Goal: Task Accomplishment & Management: Use online tool/utility

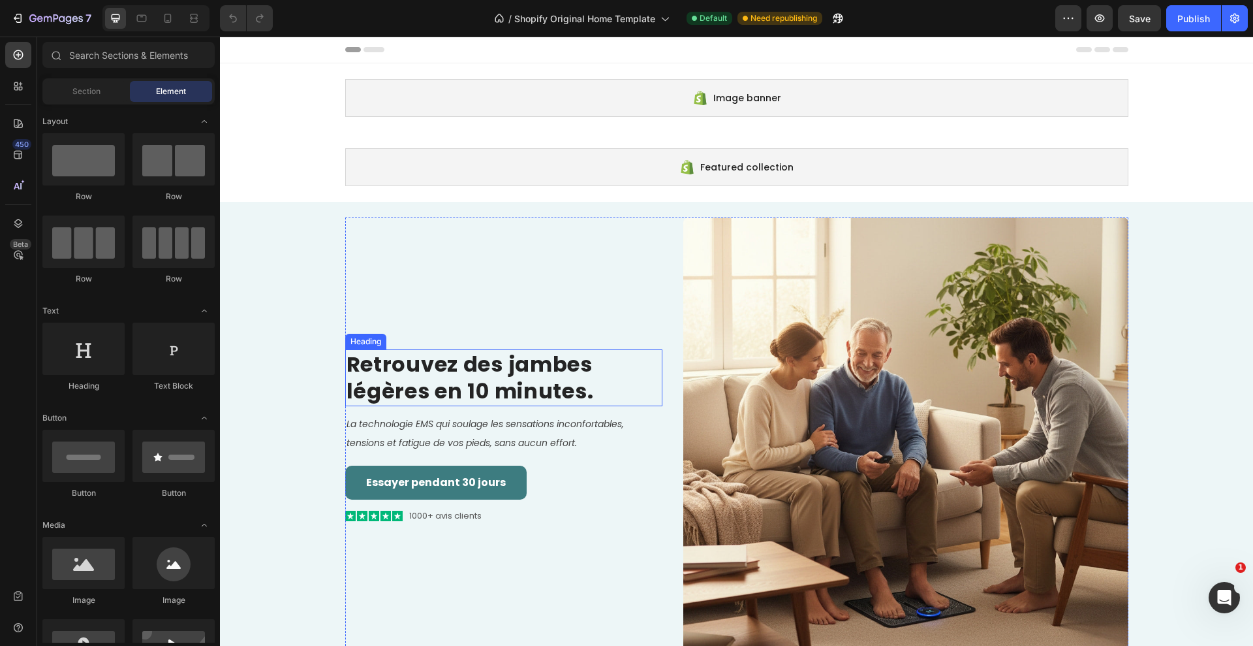
click at [532, 363] on strong "Retrouvez des jambes légères en 10 minutes." at bounding box center [470, 377] width 247 height 57
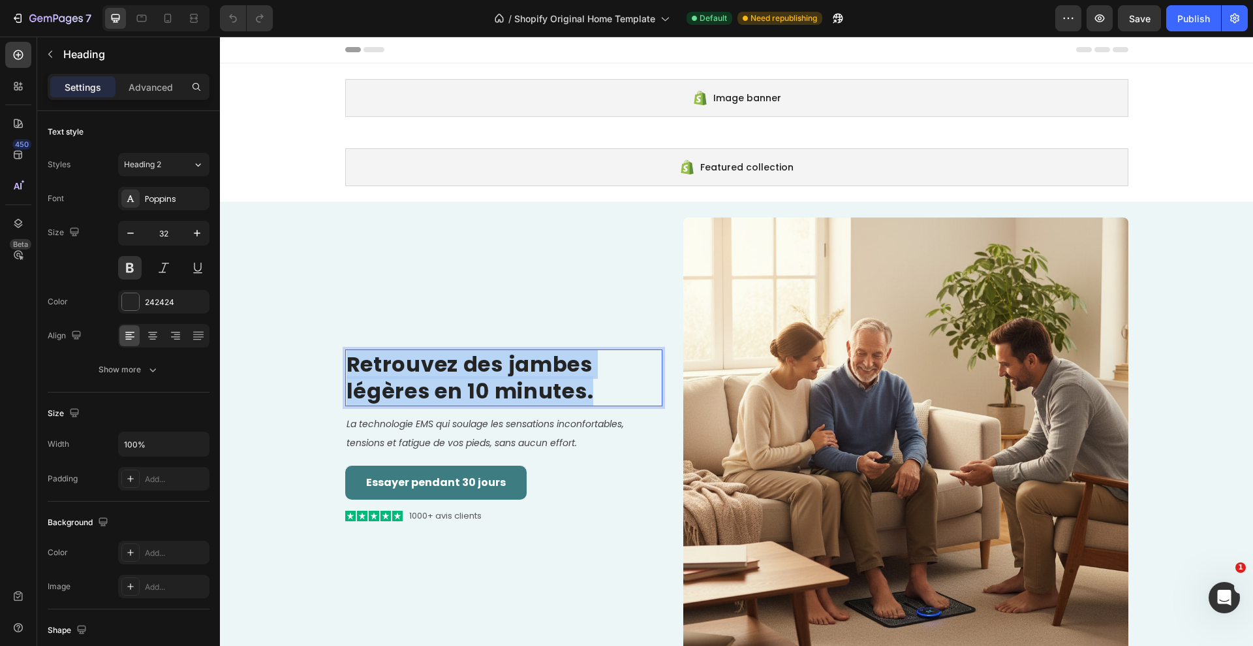
click at [532, 363] on strong "Retrouvez des jambes légères en 10 minutes." at bounding box center [470, 377] width 247 height 57
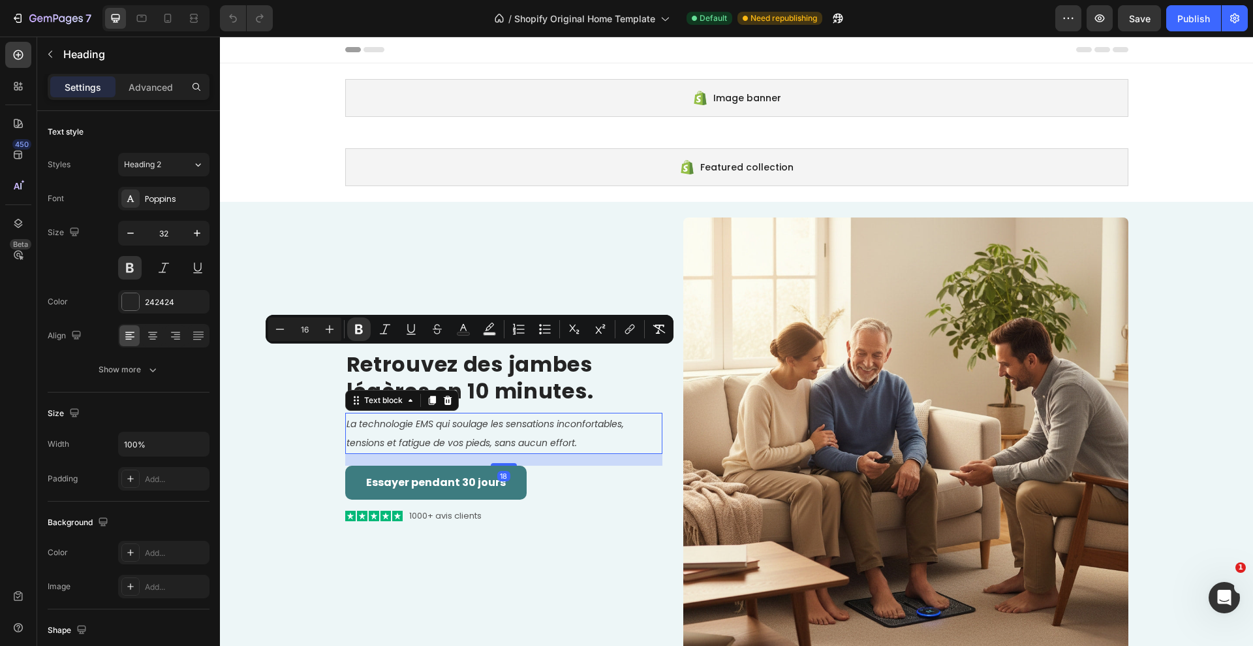
click at [461, 433] on p "La technologie EMS qui soulage les sensations inconfortables, tensions et fatig…" at bounding box center [504, 433] width 315 height 39
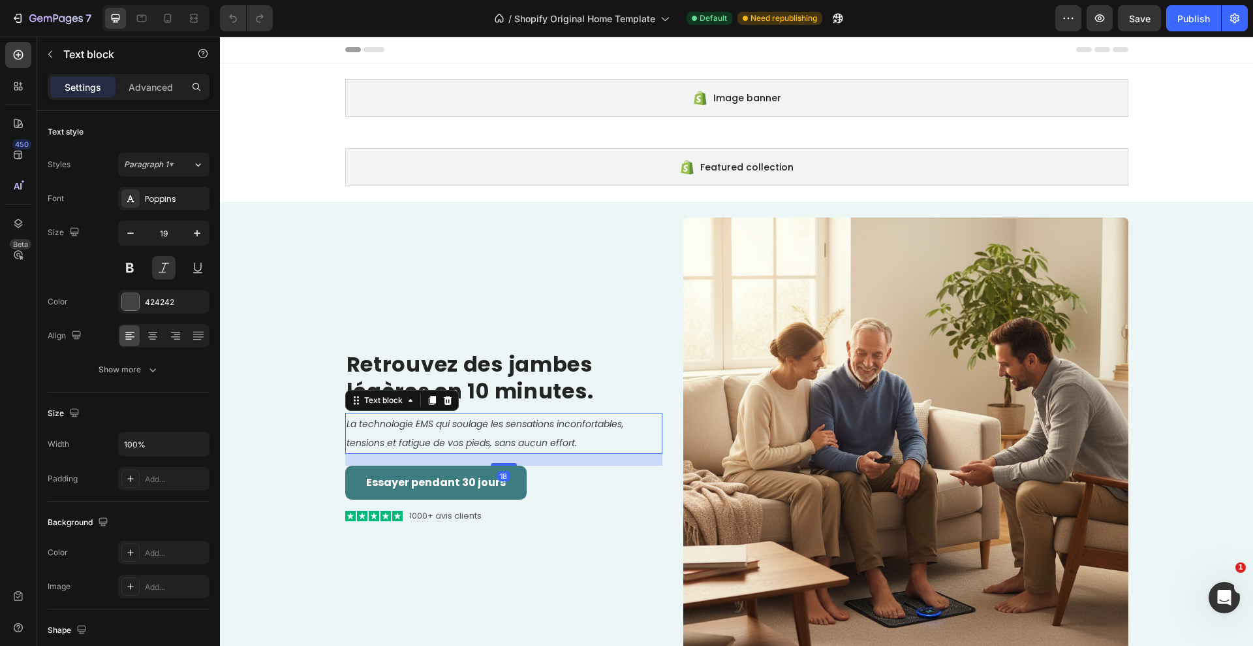
click at [461, 433] on p "La technologie EMS qui soulage les sensations inconfortables, tensions et fatig…" at bounding box center [504, 433] width 315 height 39
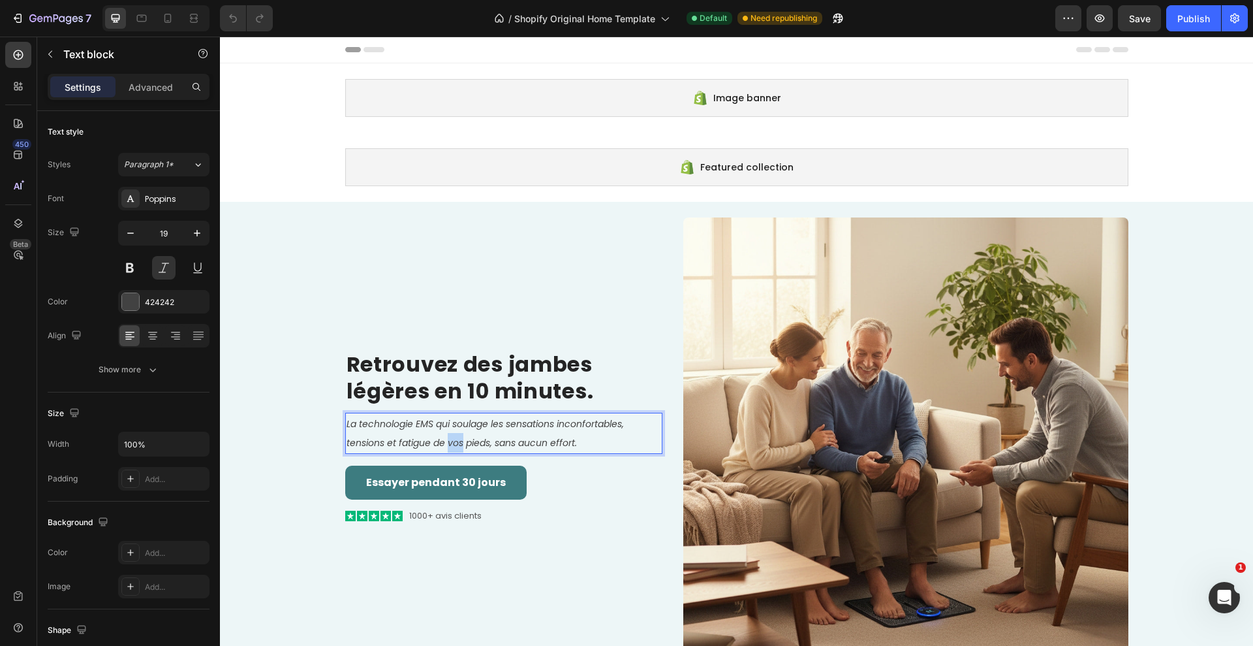
click at [461, 433] on p "La technologie EMS qui soulage les sensations inconfortables, tensions et fatig…" at bounding box center [504, 433] width 315 height 39
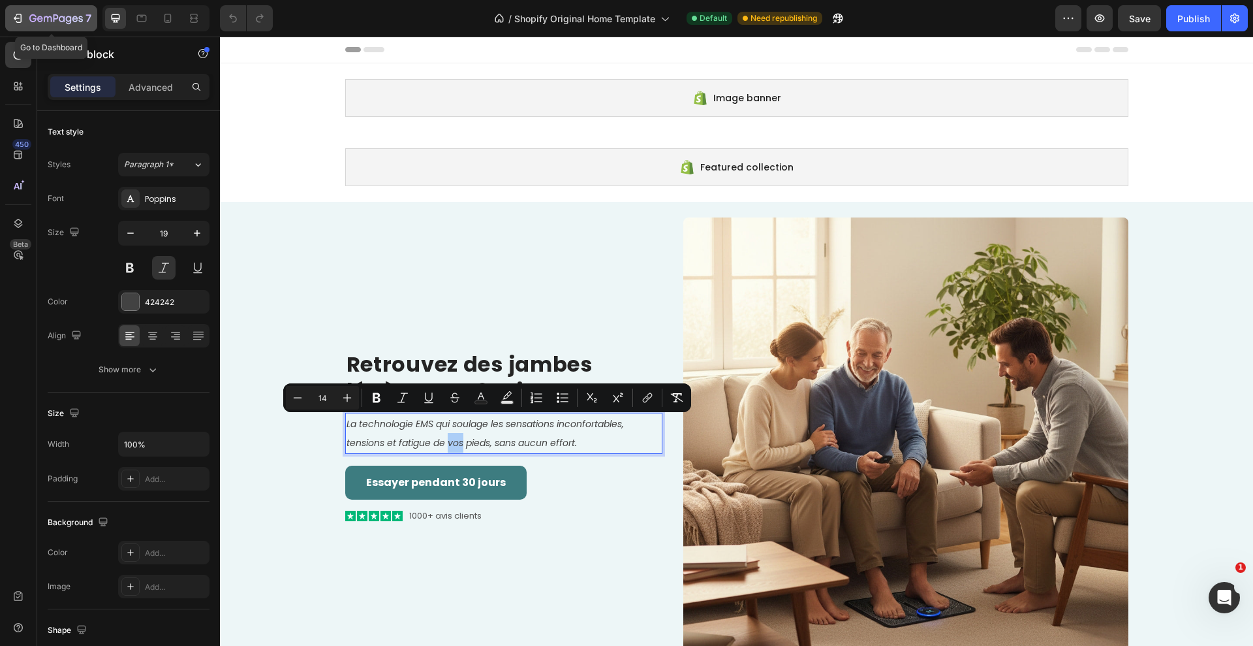
click at [20, 14] on icon "button" at bounding box center [19, 18] width 6 height 9
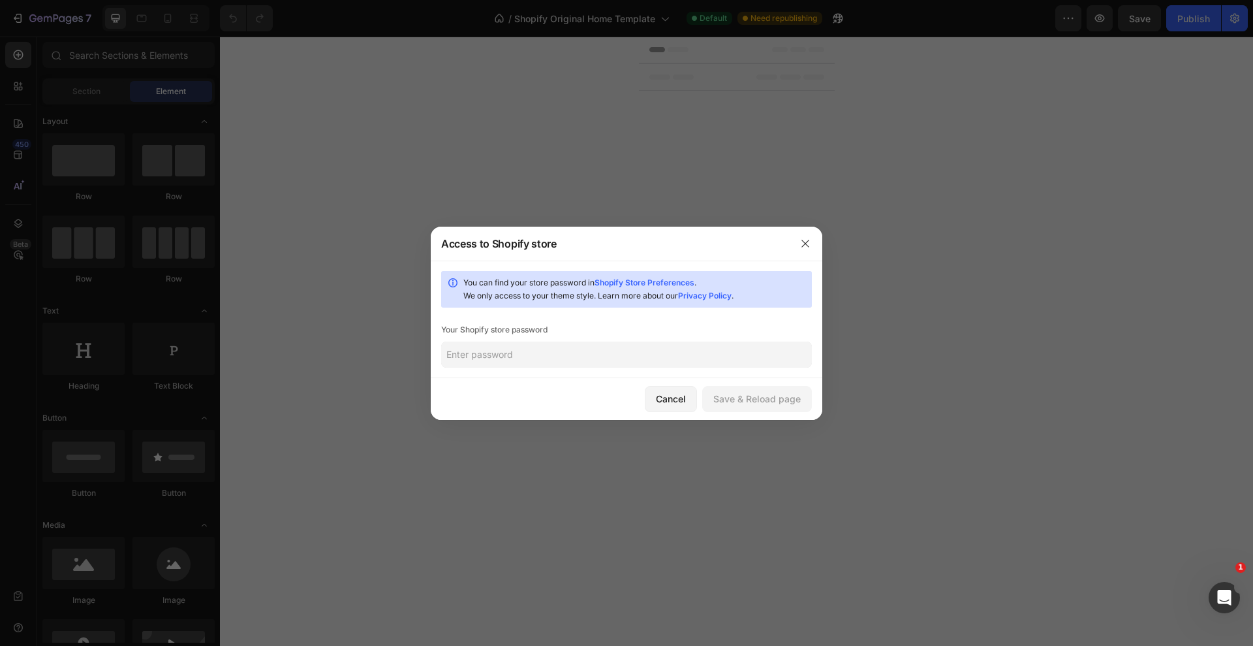
click at [594, 360] on input "text" at bounding box center [626, 354] width 371 height 26
click at [684, 283] on link "Shopify Store Preferences" at bounding box center [645, 282] width 100 height 10
